Goal: Transaction & Acquisition: Obtain resource

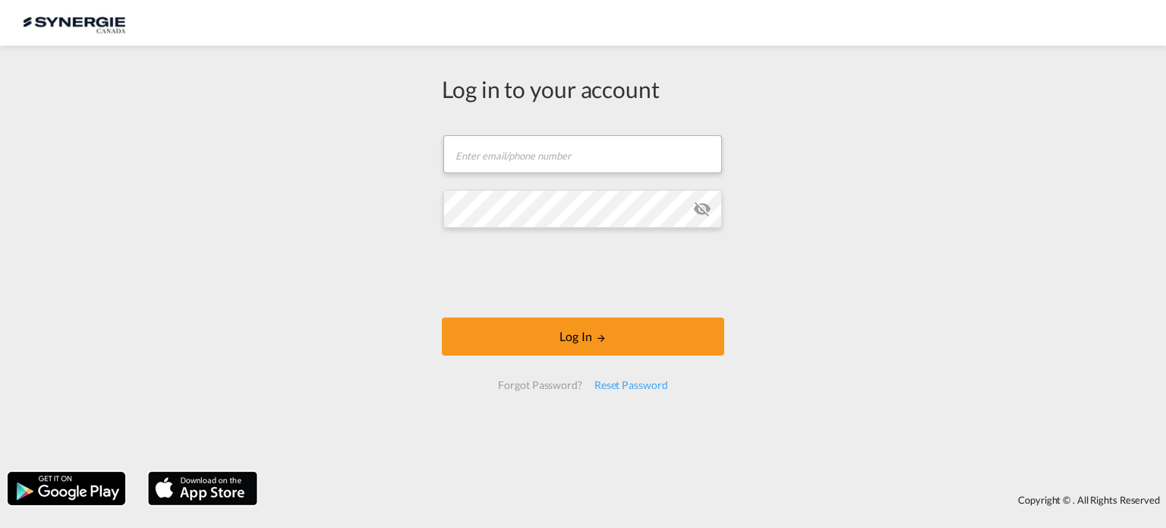
click at [680, 178] on form "Email field is required Password field is required Log In Forgot Password? Rese…" at bounding box center [583, 262] width 282 height 285
click at [605, 157] on input "text" at bounding box center [582, 154] width 279 height 38
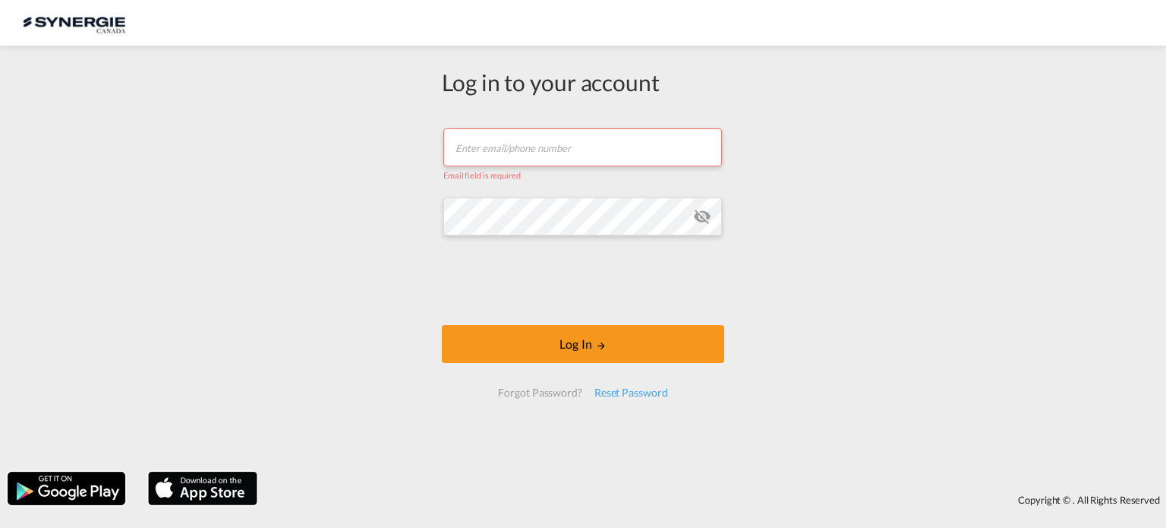
type input "[EMAIL_ADDRESS][DOMAIN_NAME]"
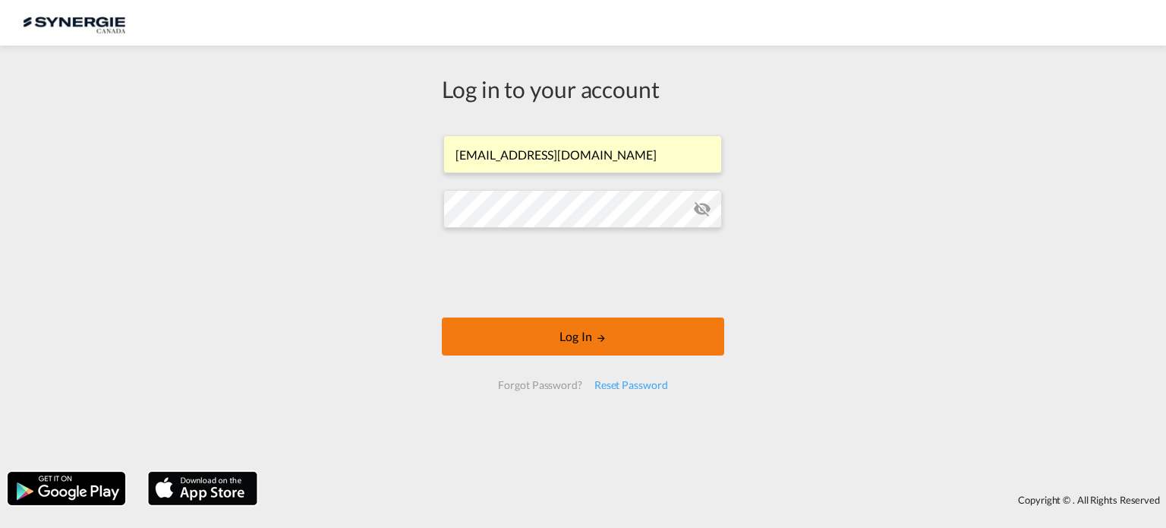
click at [566, 340] on button "Log In" at bounding box center [583, 336] width 282 height 38
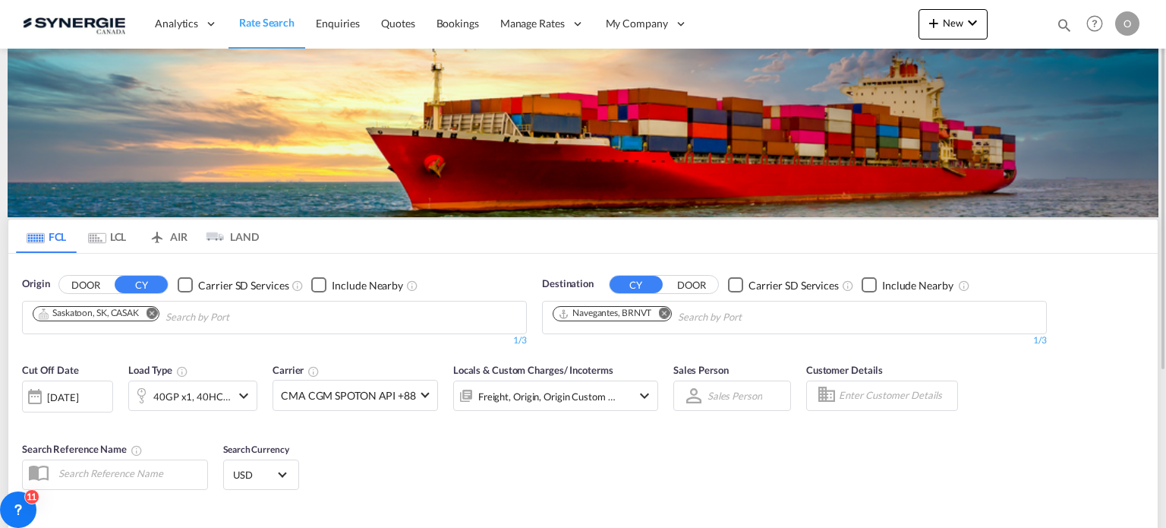
click at [1065, 22] on div "Bookings Quotes Enquiries Help Resources Product Release O My Profile Logout" at bounding box center [1095, 23] width 96 height 47
click at [1063, 19] on md-icon "icon-magnify" at bounding box center [1064, 25] width 17 height 17
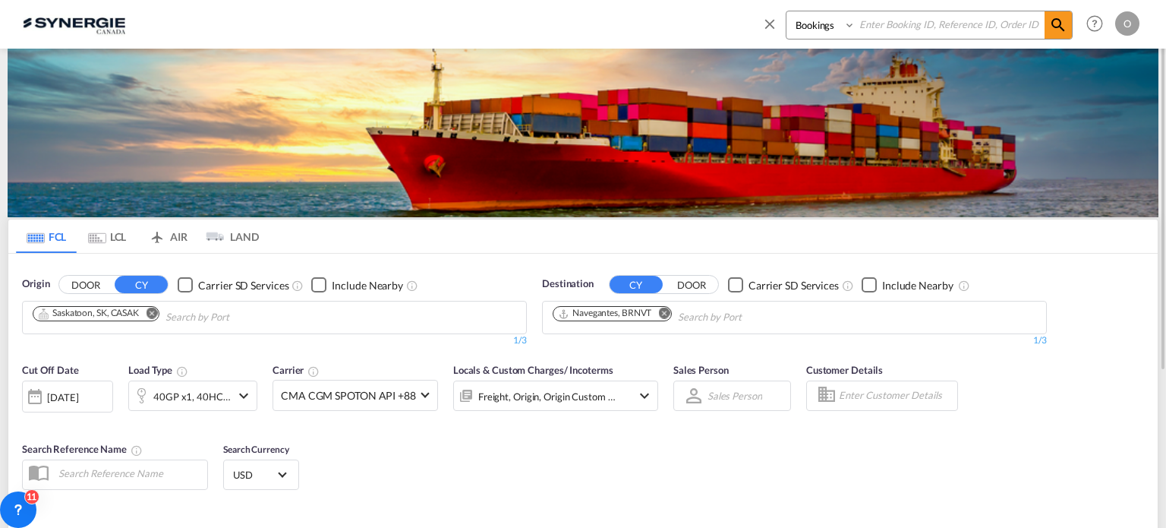
click at [828, 31] on select "Bookings Quotes Enquiries" at bounding box center [823, 24] width 72 height 27
select select "Quotes"
click at [787, 11] on select "Bookings Quotes Enquiries" at bounding box center [823, 24] width 72 height 27
paste input "SYC000013235"
click at [907, 25] on input at bounding box center [950, 24] width 189 height 27
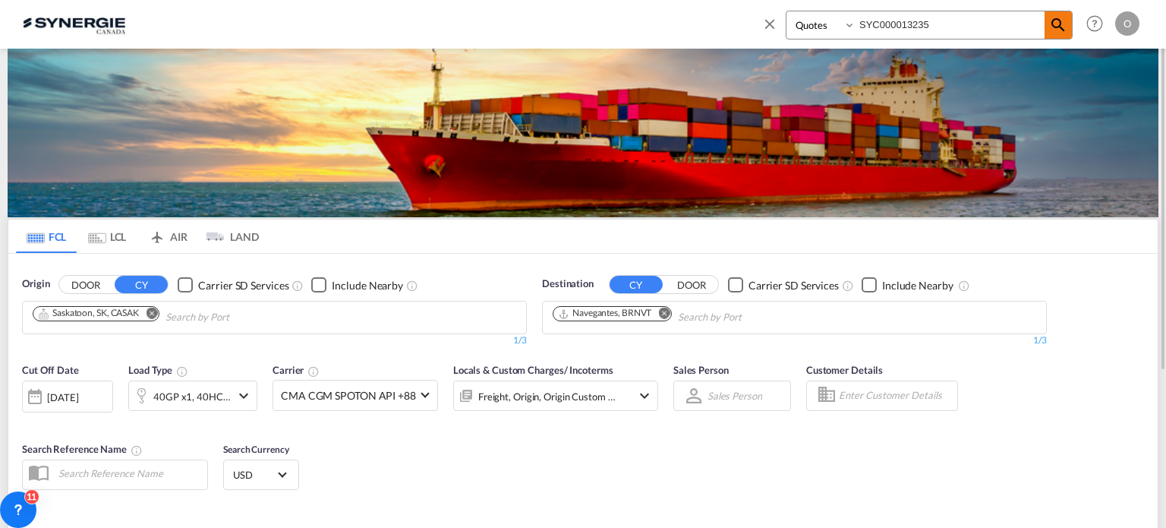
type input "SYC000013235"
click at [1055, 27] on md-icon "icon-magnify" at bounding box center [1058, 25] width 18 height 18
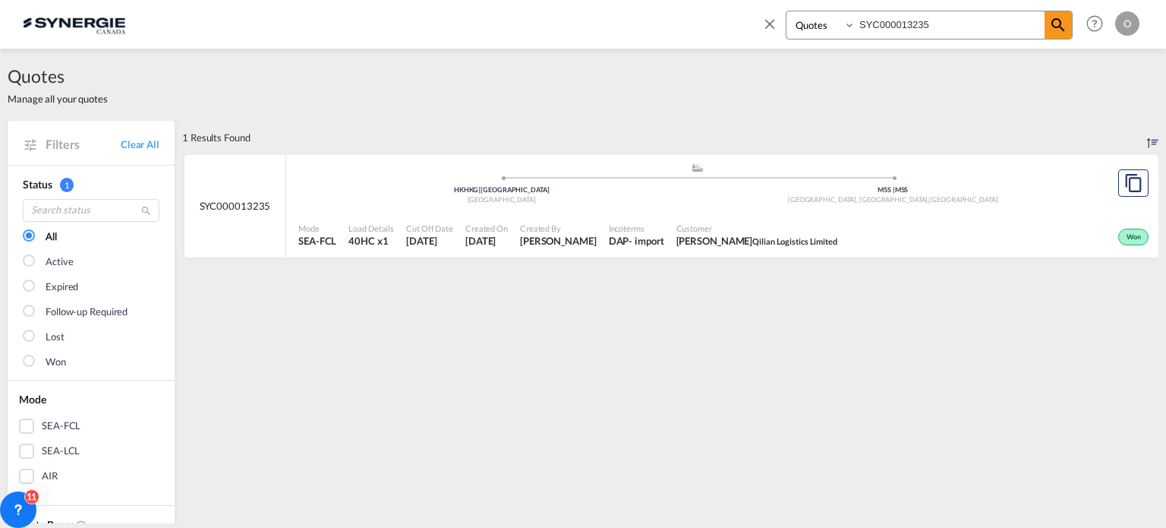
click at [786, 241] on span "Qilian Logistics Limited" at bounding box center [794, 241] width 85 height 10
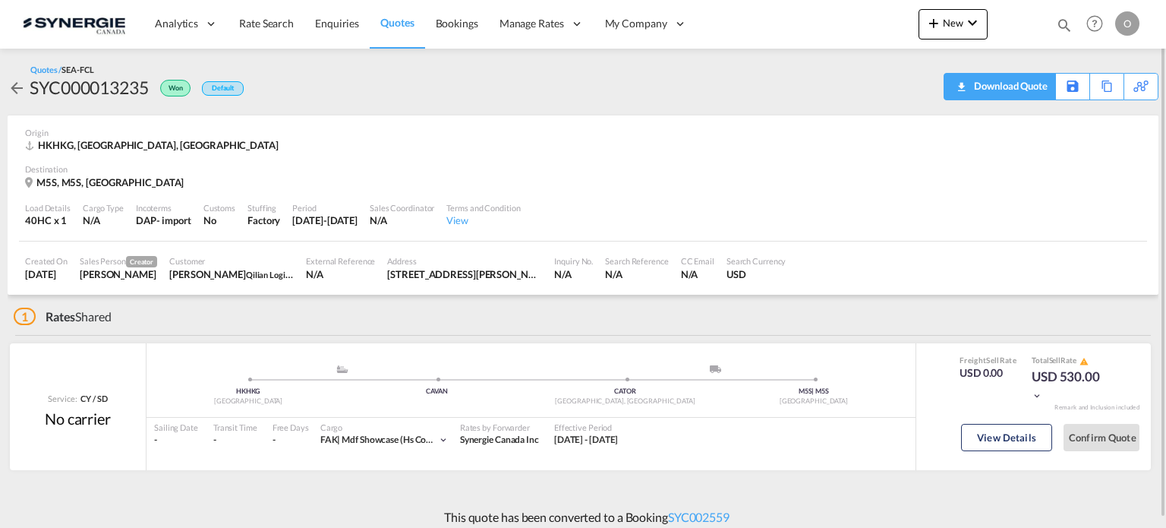
click at [1038, 77] on div "Download Quote" at bounding box center [1008, 86] width 77 height 24
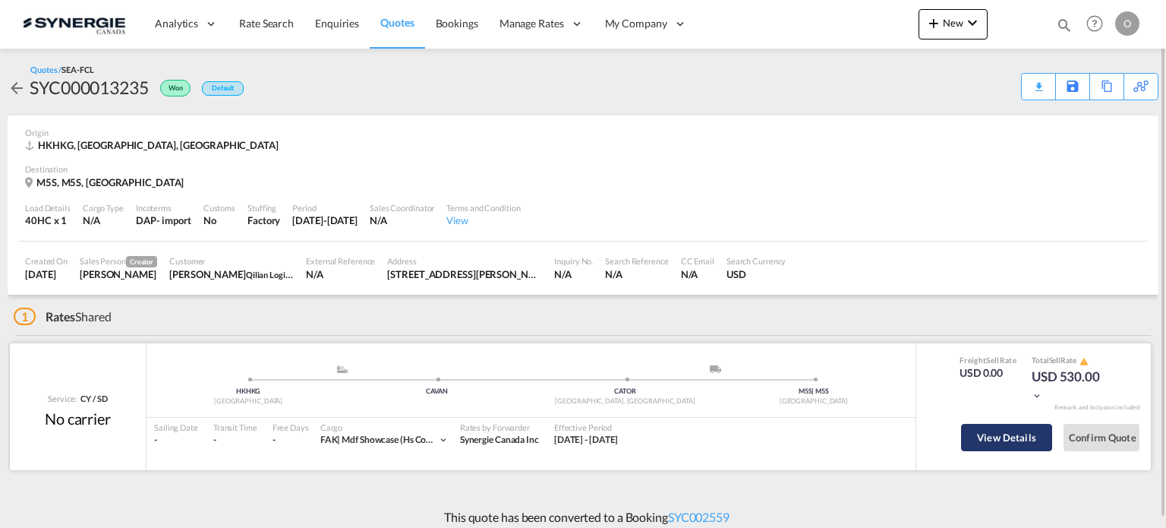
click at [1026, 440] on button "View Details" at bounding box center [1006, 437] width 91 height 27
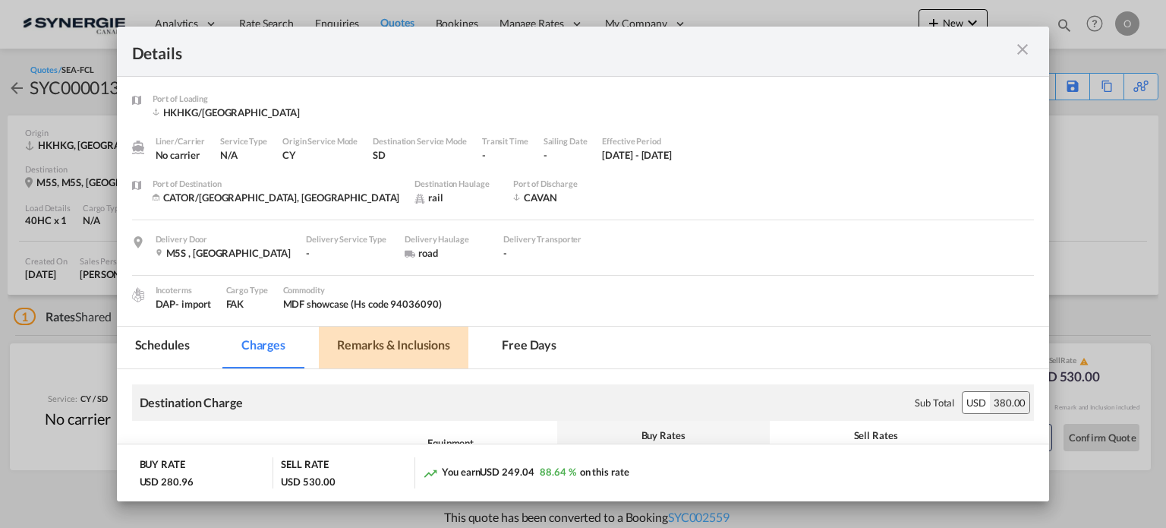
click at [412, 341] on md-tab-item "Remarks & Inclusions" at bounding box center [394, 347] width 150 height 42
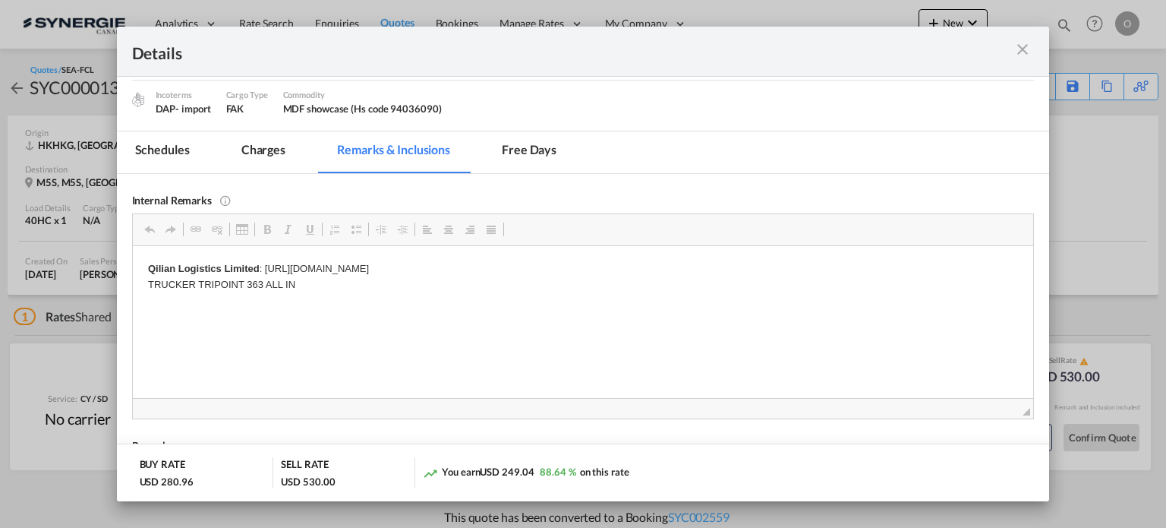
scroll to position [197, 0]
click at [261, 151] on md-tab-item "Charges" at bounding box center [263, 150] width 80 height 42
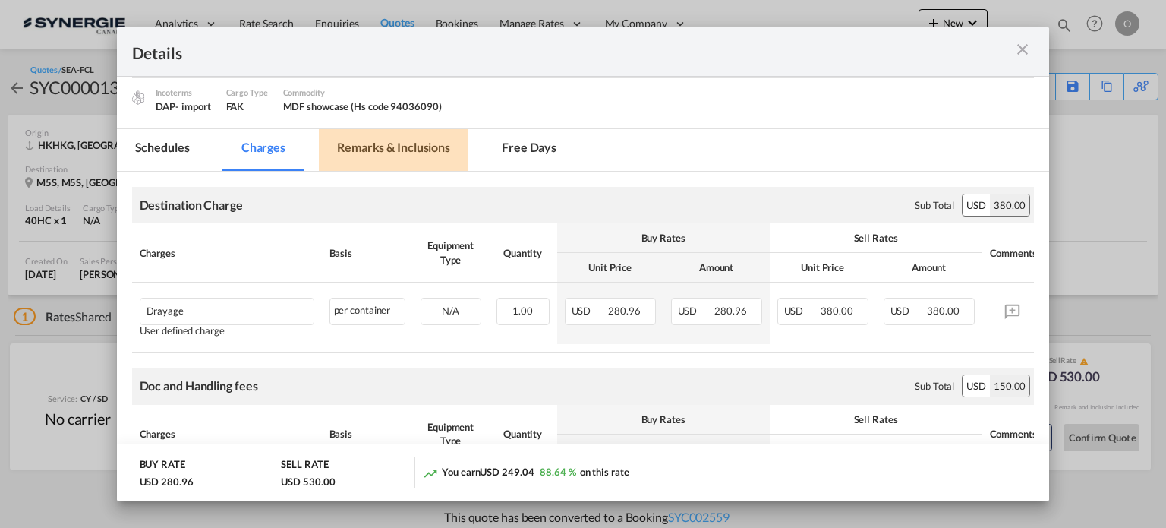
click at [421, 143] on md-tab-item "Remarks & Inclusions" at bounding box center [394, 150] width 150 height 42
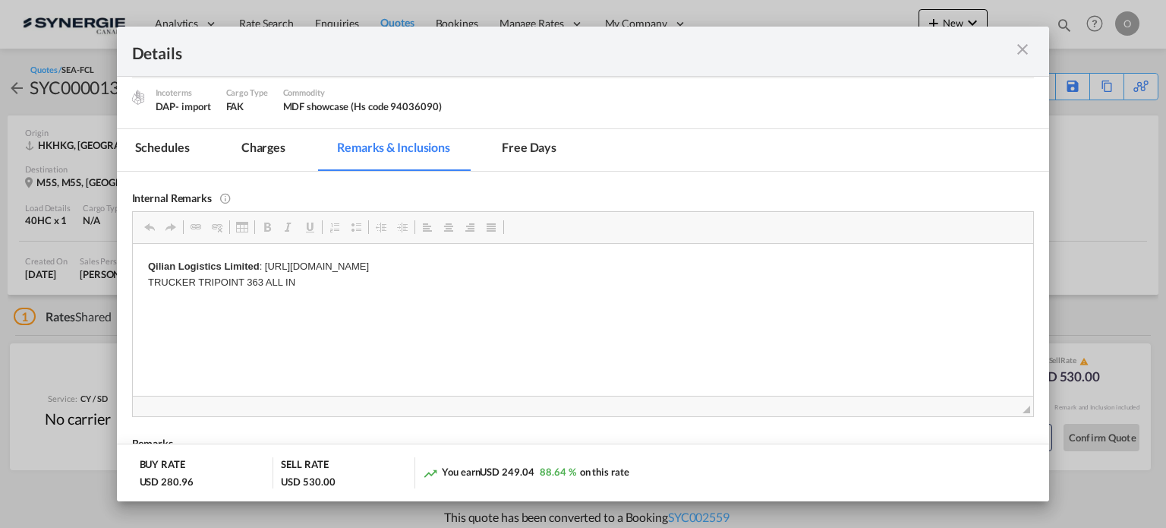
click at [1026, 45] on md-icon "icon-close m-3 fg-AAA8AD cursor" at bounding box center [1023, 49] width 18 height 18
